Goal: Task Accomplishment & Management: Manage account settings

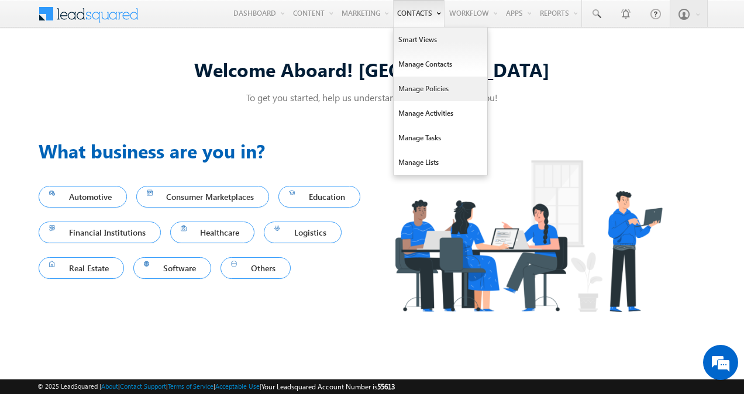
click at [429, 88] on link "Manage Policies" at bounding box center [441, 89] width 94 height 25
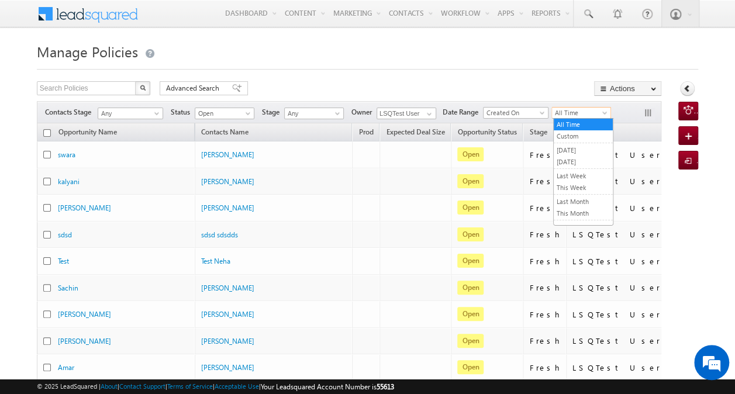
click at [575, 111] on span "All Time" at bounding box center [580, 113] width 56 height 11
click at [572, 152] on link "[DATE]" at bounding box center [583, 150] width 59 height 11
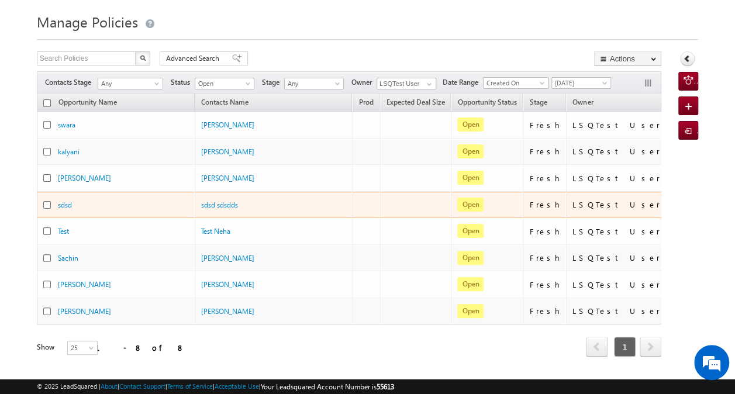
scroll to position [1, 0]
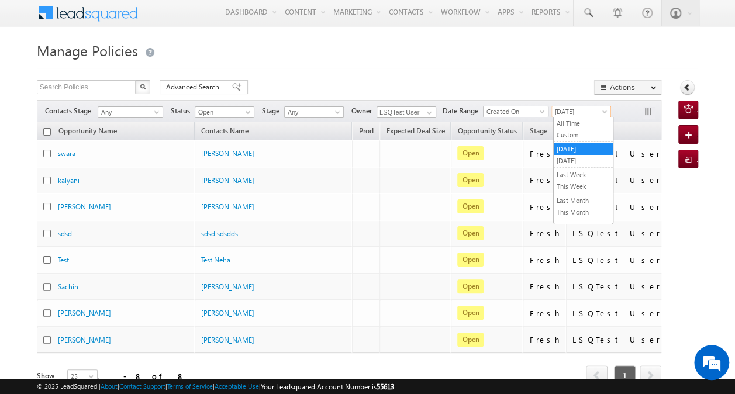
click at [586, 113] on span "[DATE]" at bounding box center [580, 111] width 56 height 11
click at [575, 158] on link "[DATE]" at bounding box center [583, 161] width 59 height 11
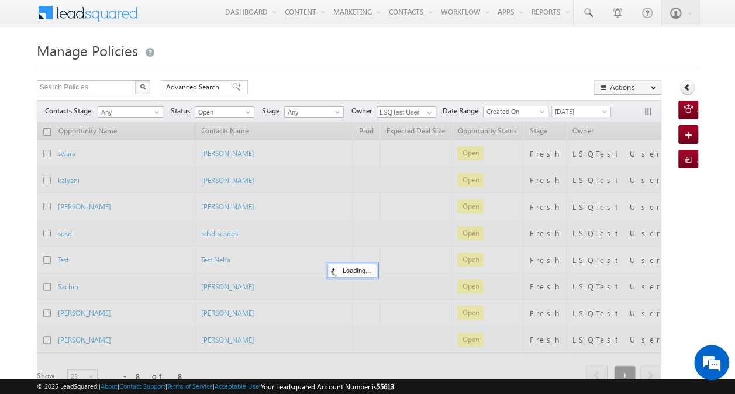
scroll to position [0, 0]
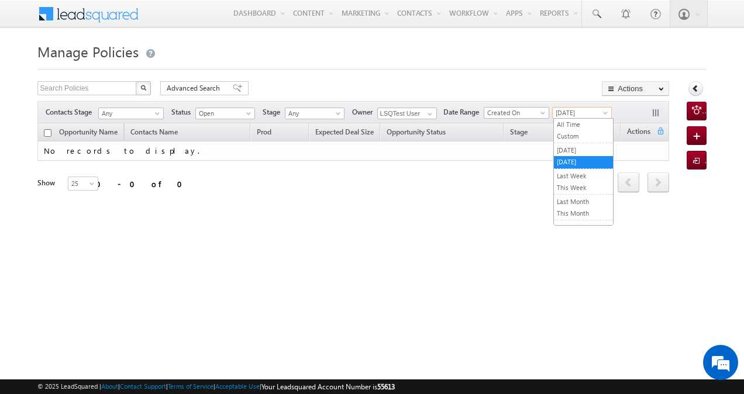
click at [589, 112] on span "[DATE]" at bounding box center [581, 113] width 56 height 11
click at [584, 124] on link "All Time" at bounding box center [583, 124] width 59 height 11
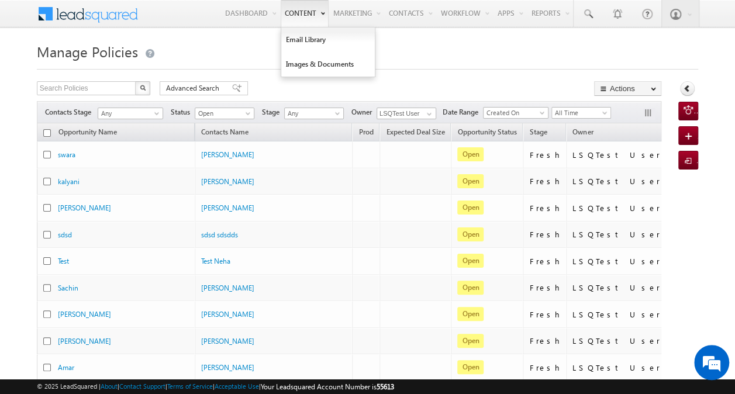
click at [302, 20] on link "Content" at bounding box center [305, 13] width 48 height 27
click at [306, 40] on link "Email Library" at bounding box center [328, 39] width 94 height 25
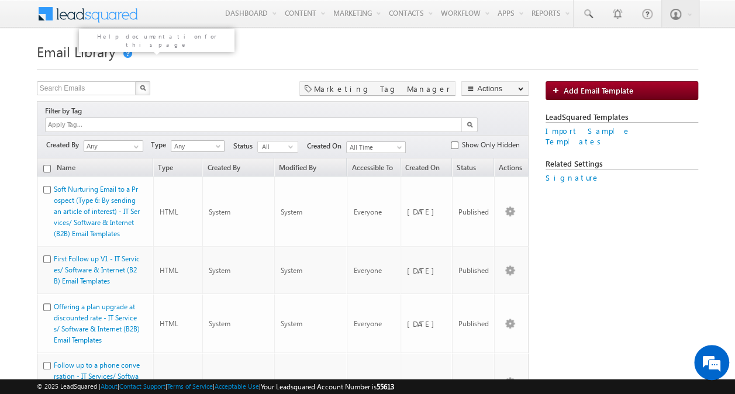
click at [130, 54] on link at bounding box center [127, 53] width 11 height 9
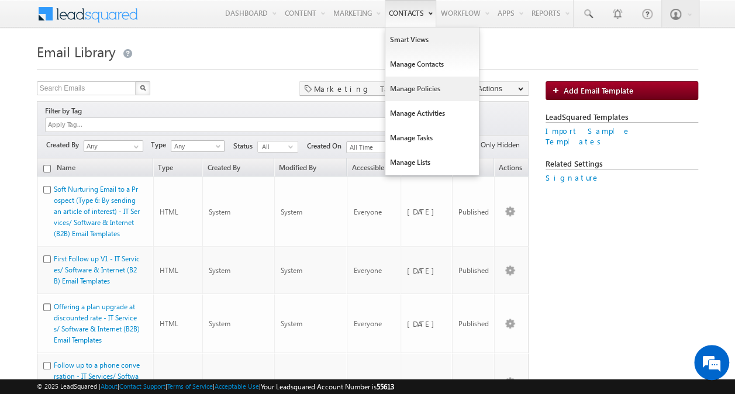
click at [425, 82] on link "Manage Policies" at bounding box center [432, 89] width 94 height 25
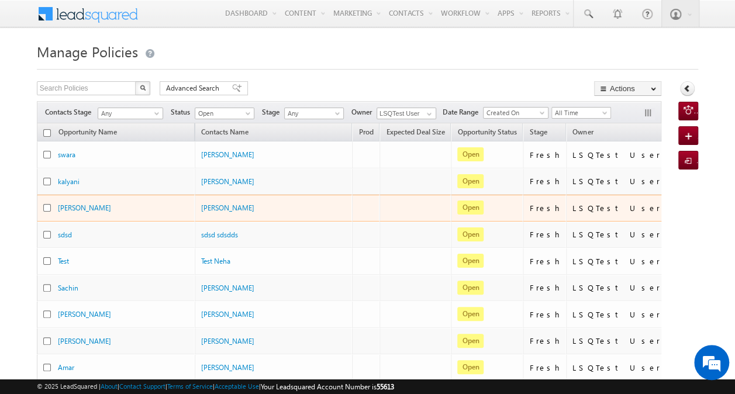
click at [57, 204] on div at bounding box center [50, 207] width 15 height 11
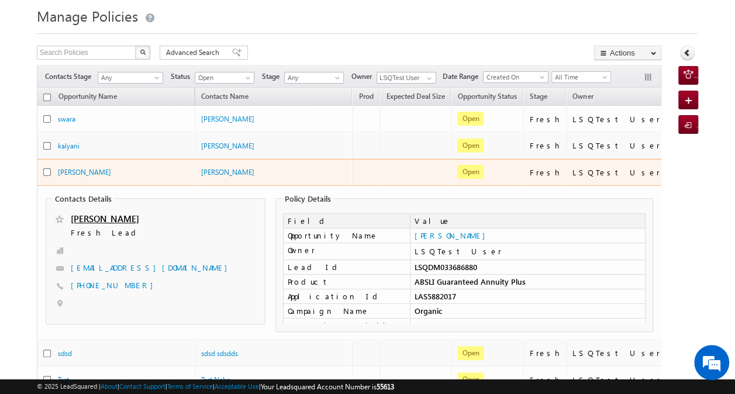
scroll to position [36, 0]
click at [61, 170] on link "[PERSON_NAME]" at bounding box center [84, 171] width 53 height 9
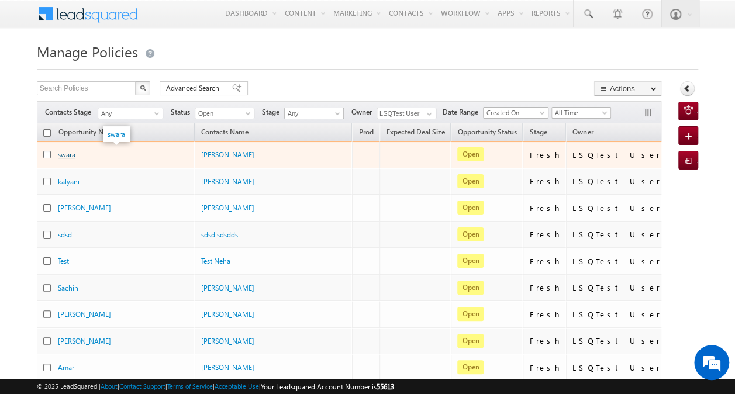
click at [69, 151] on link "swara" at bounding box center [67, 154] width 18 height 9
